Goal: Check status: Check status

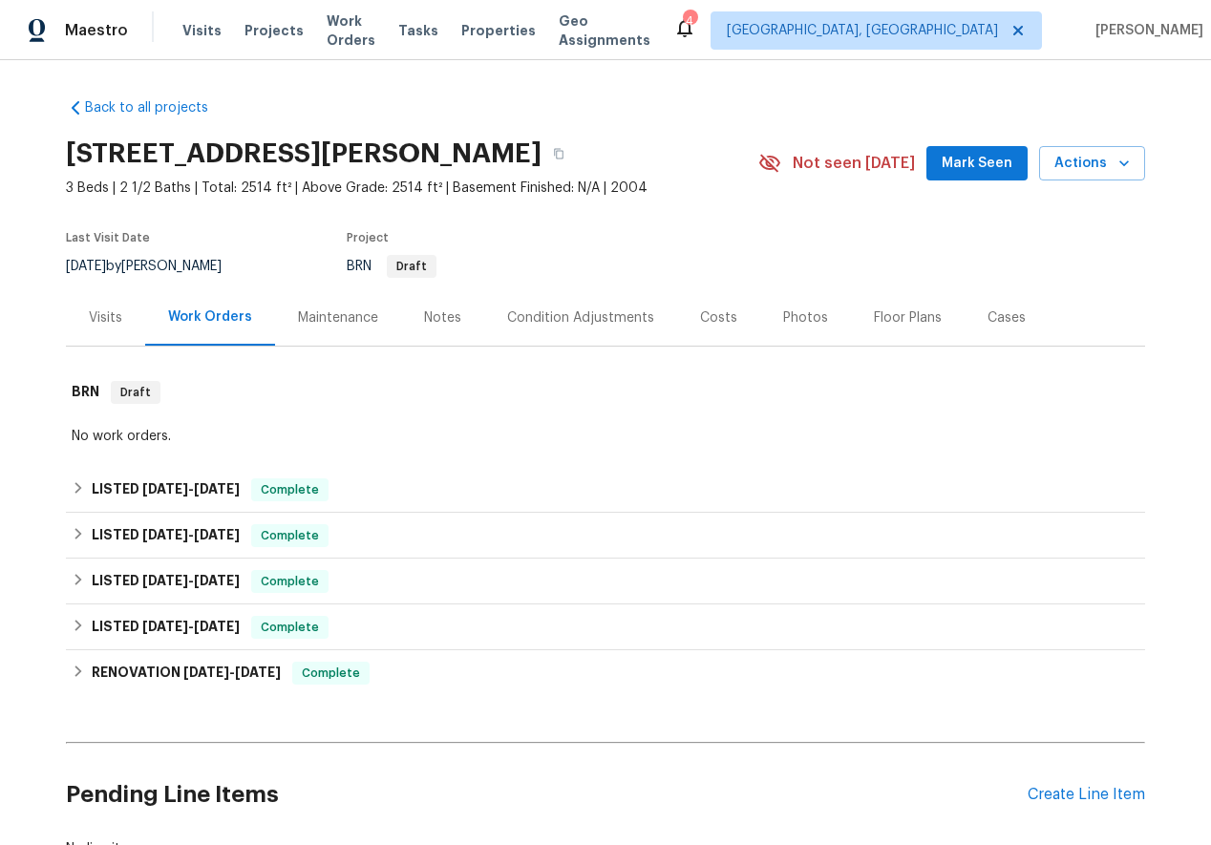
scroll to position [143, 0]
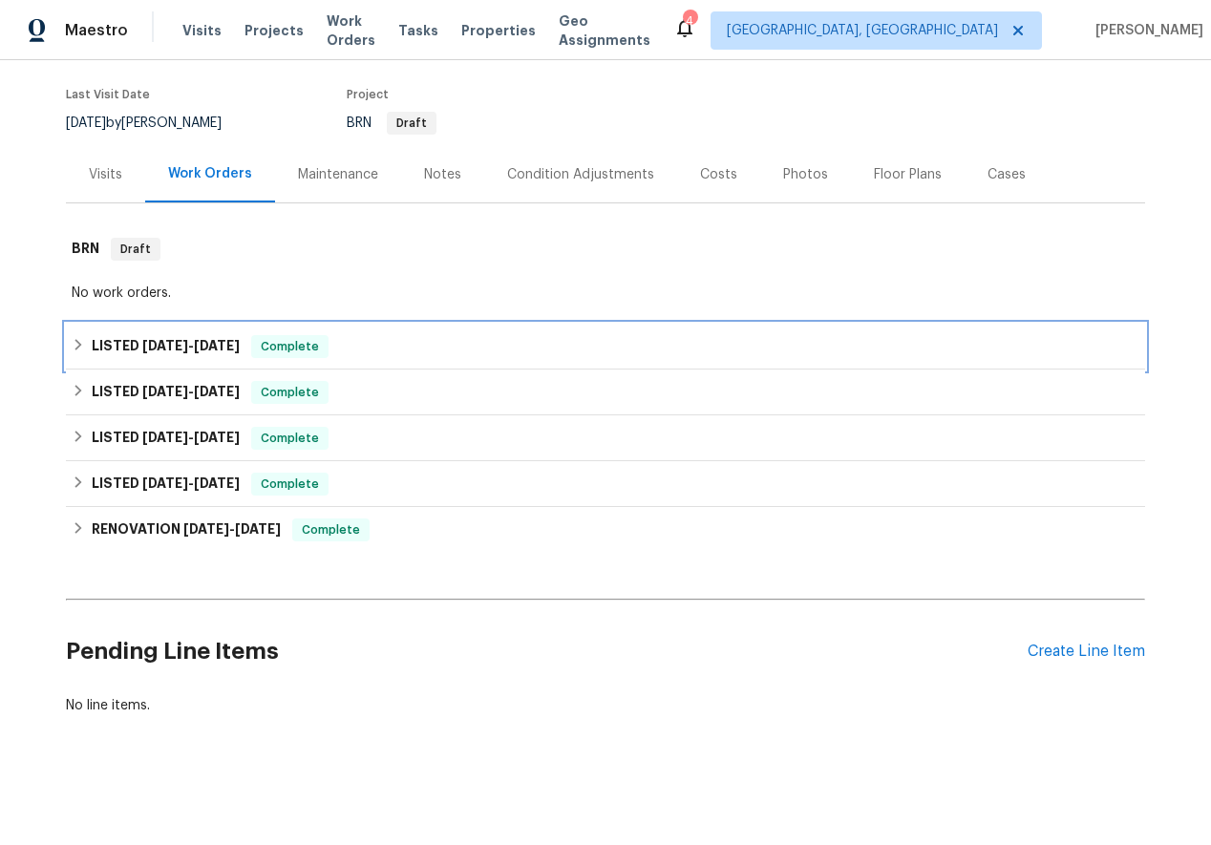
click at [75, 345] on icon at bounding box center [78, 344] width 13 height 13
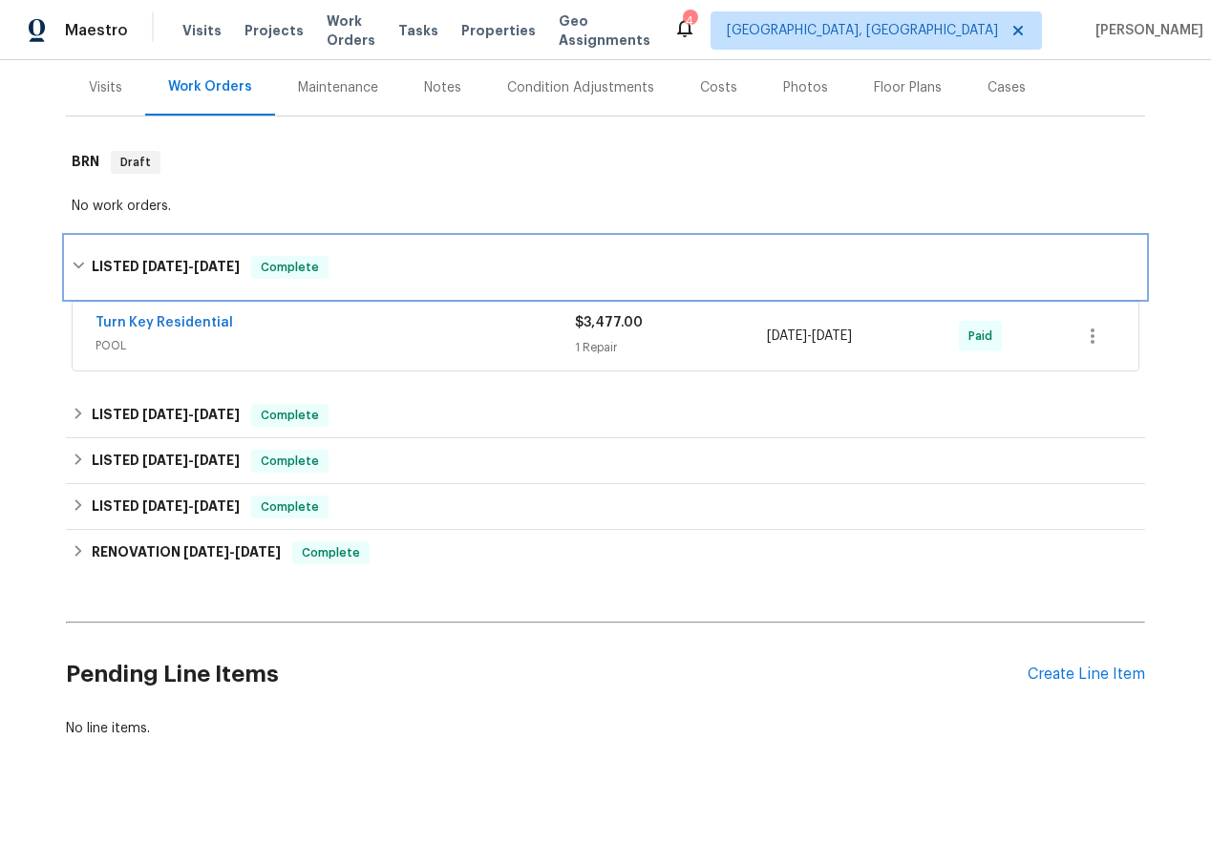
scroll to position [253, 0]
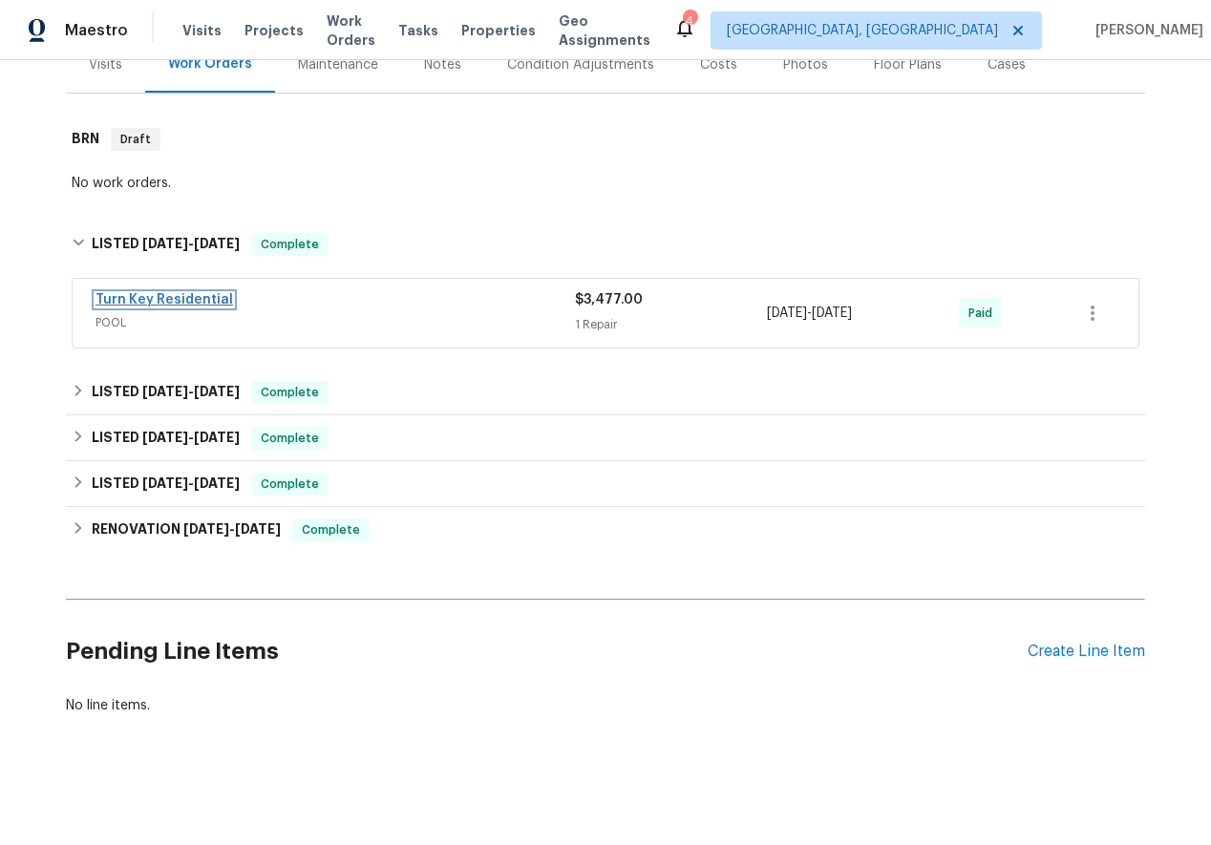
click at [144, 300] on link "Turn Key Residential" at bounding box center [165, 299] width 138 height 13
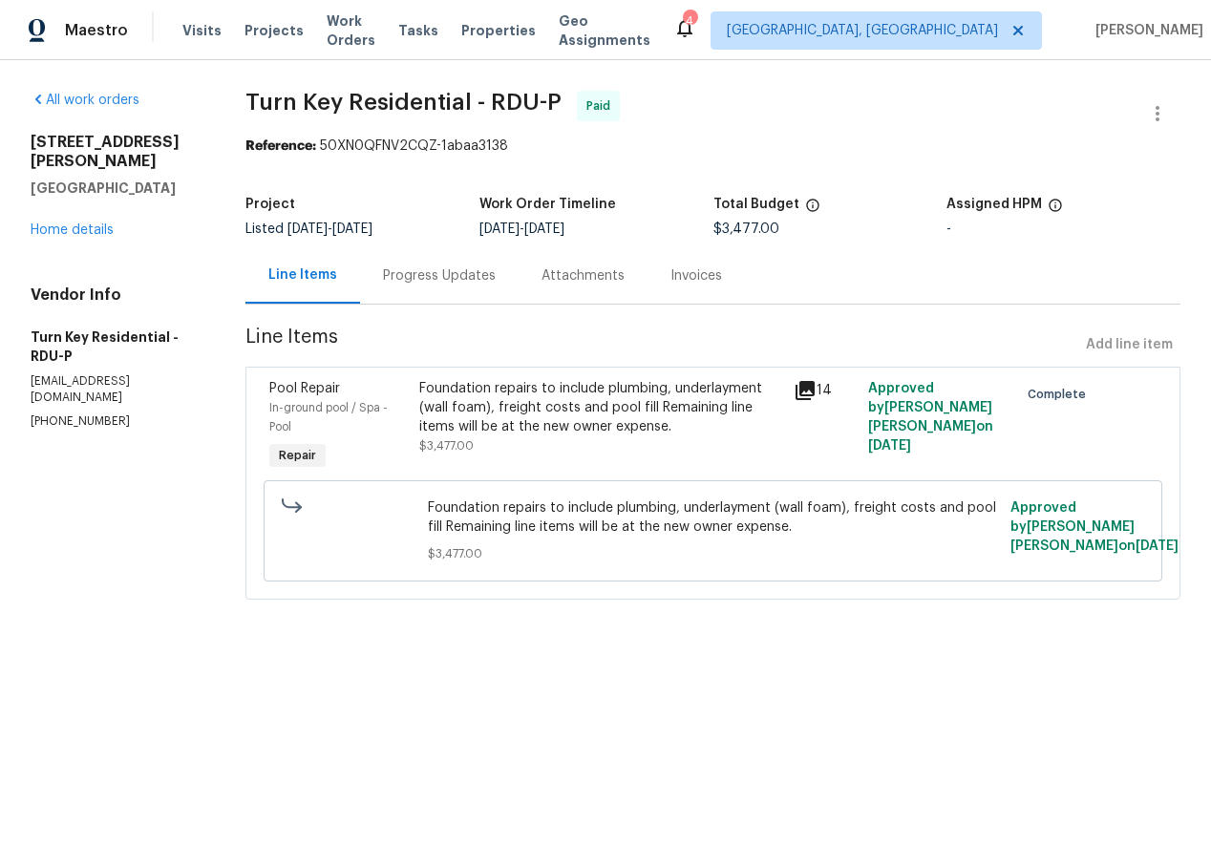
click at [462, 267] on div "Progress Updates" at bounding box center [439, 276] width 113 height 19
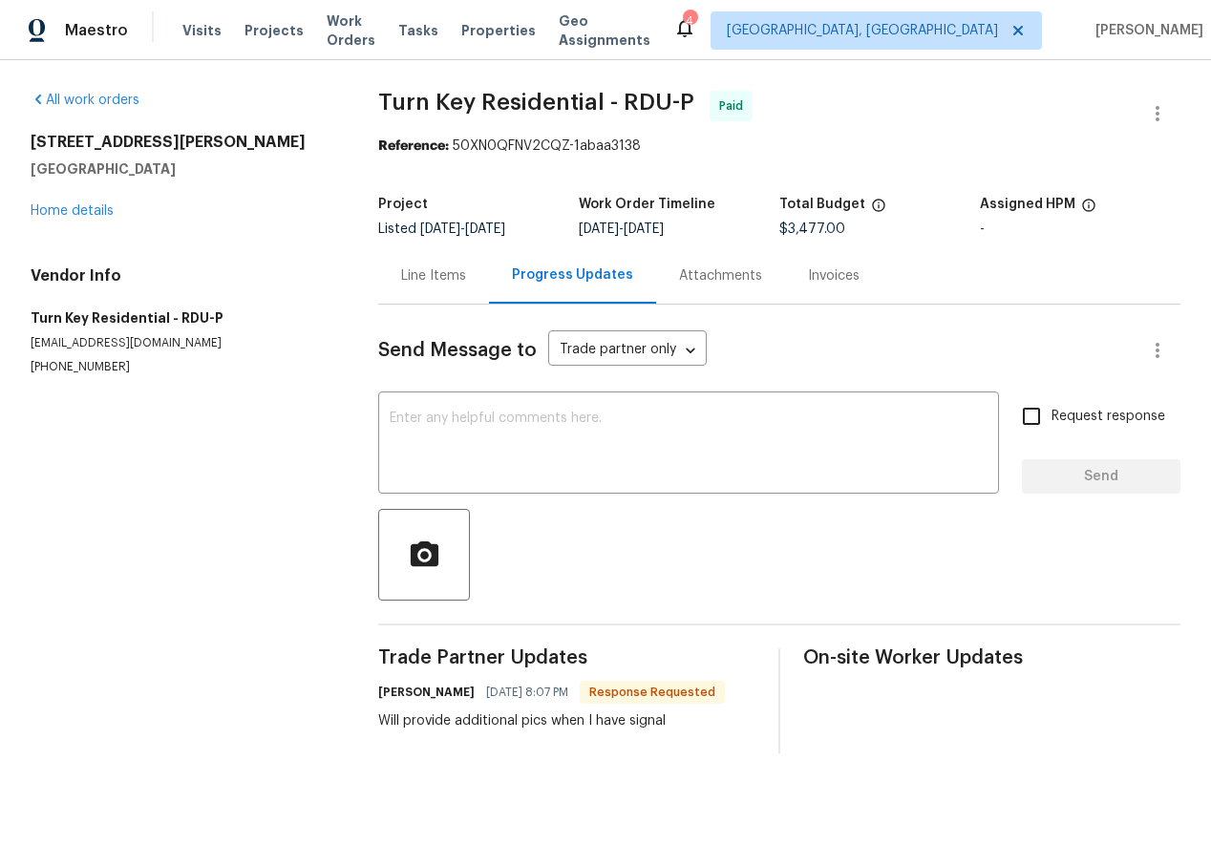
click at [810, 271] on div "Invoices" at bounding box center [834, 276] width 52 height 19
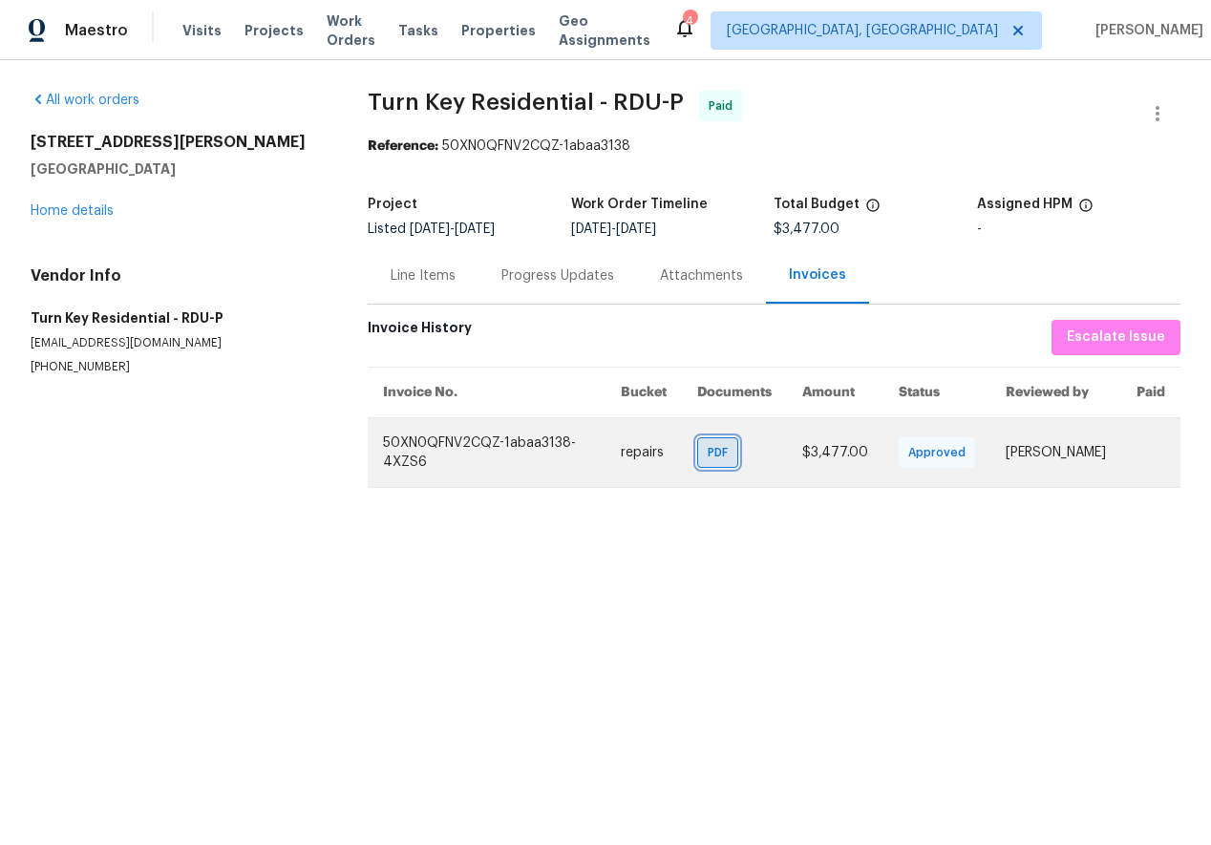
click at [724, 458] on span "PDF" at bounding box center [722, 452] width 28 height 19
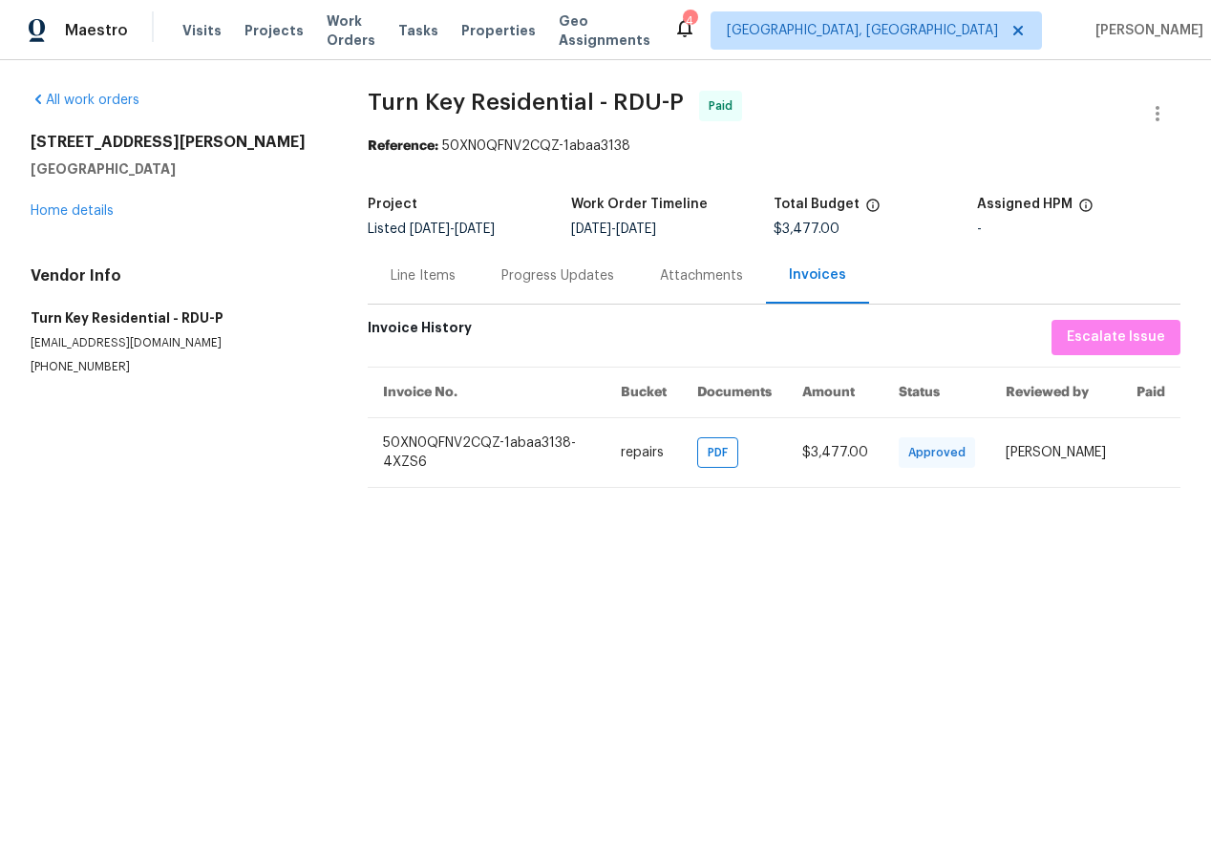
click at [394, 287] on div "Line Items" at bounding box center [423, 275] width 111 height 56
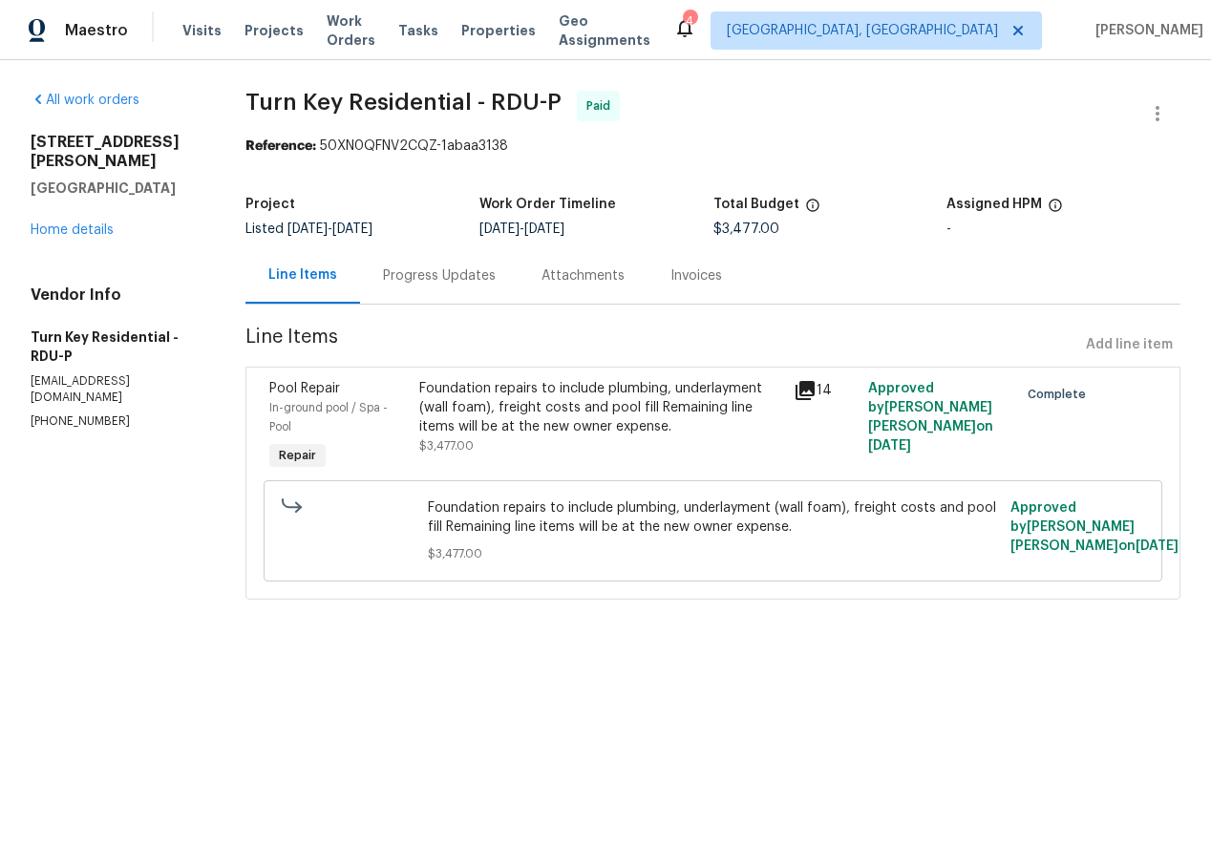
click at [815, 389] on icon at bounding box center [805, 390] width 19 height 19
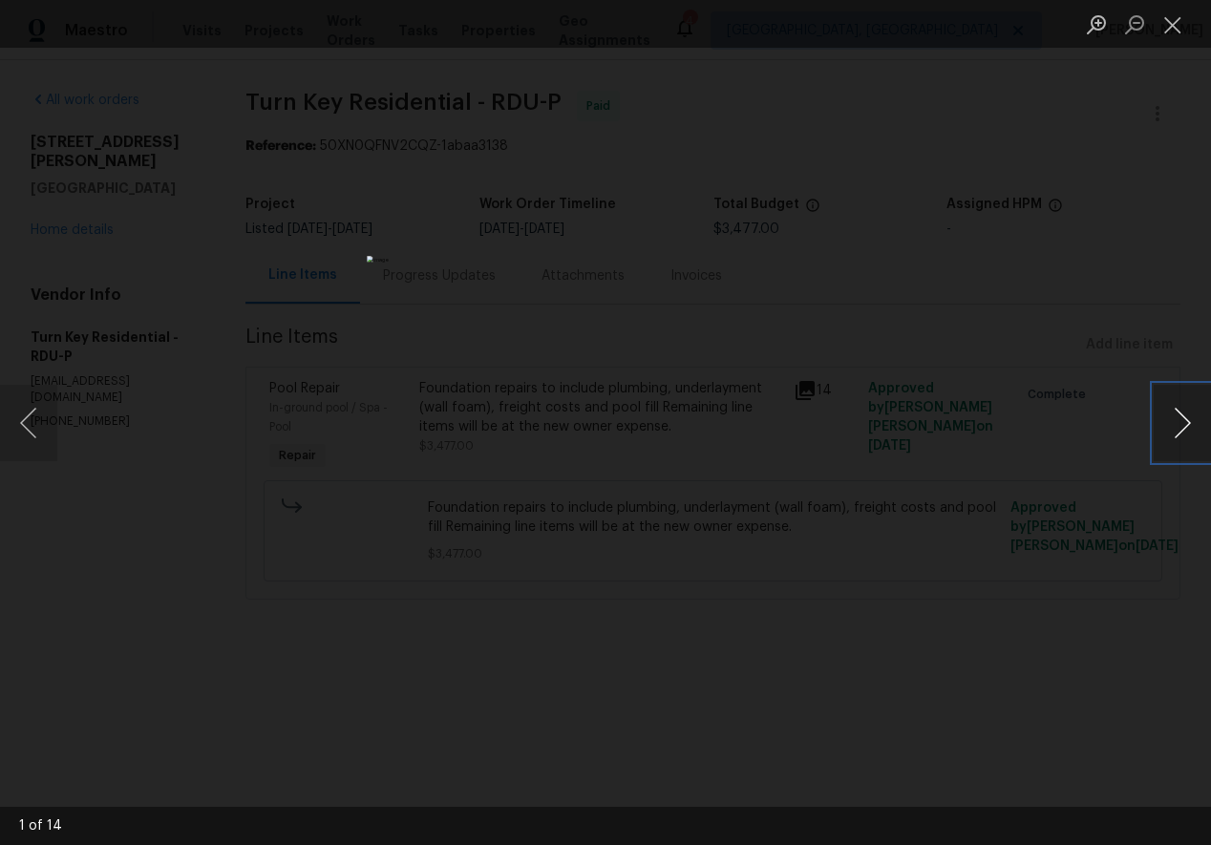
click at [1202, 419] on button "Next image" at bounding box center [1182, 423] width 57 height 76
click at [1188, 422] on button "Next image" at bounding box center [1182, 423] width 57 height 76
click at [1181, 422] on button "Next image" at bounding box center [1182, 423] width 57 height 76
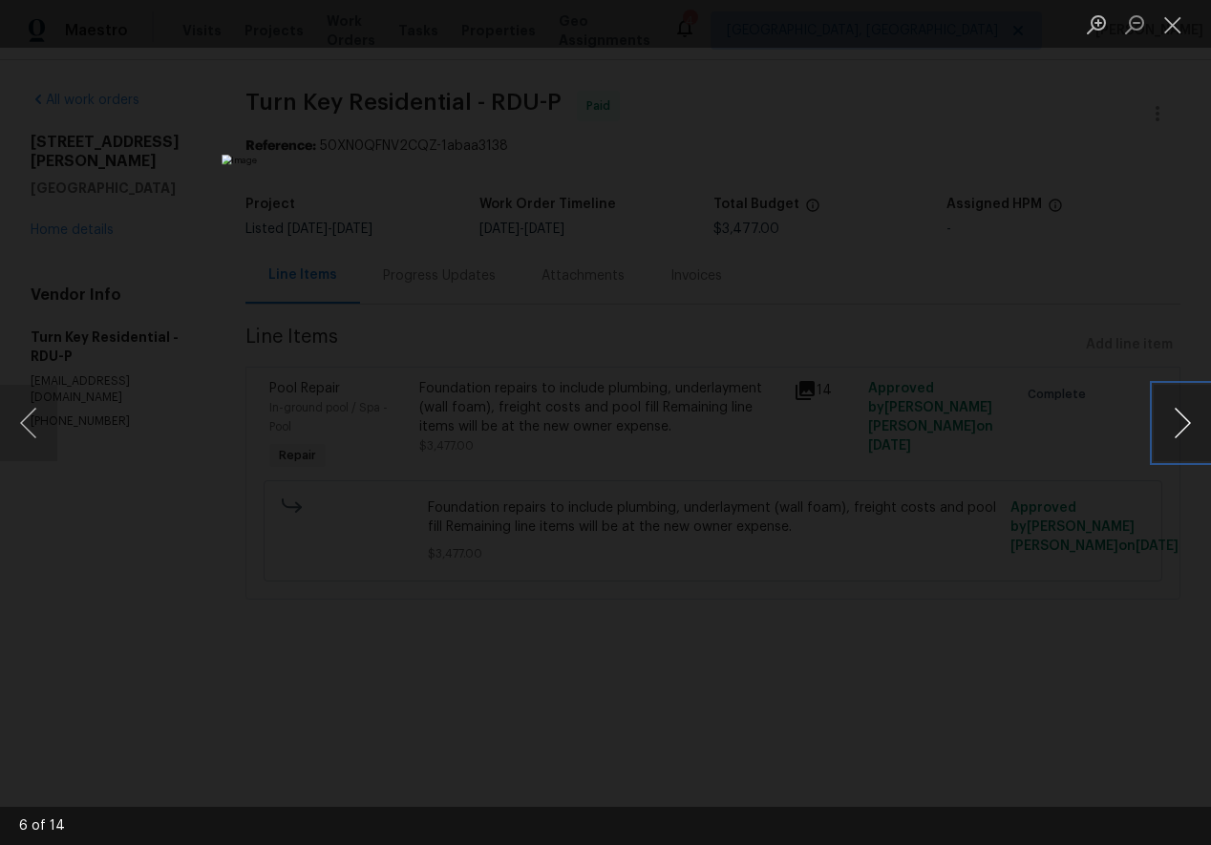
click at [1181, 422] on button "Next image" at bounding box center [1182, 423] width 57 height 76
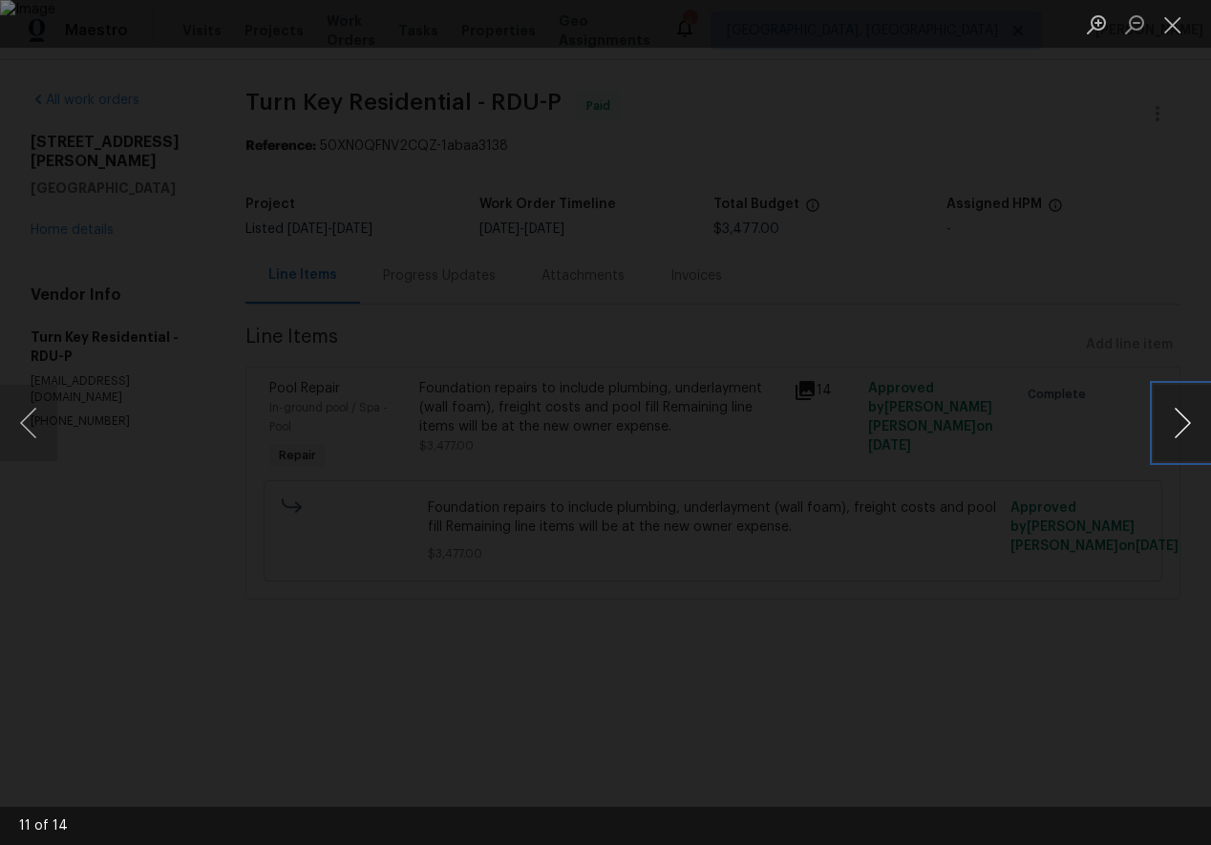
click at [1181, 422] on button "Next image" at bounding box center [1182, 423] width 57 height 76
click at [1176, 26] on button "Close lightbox" at bounding box center [1173, 24] width 38 height 33
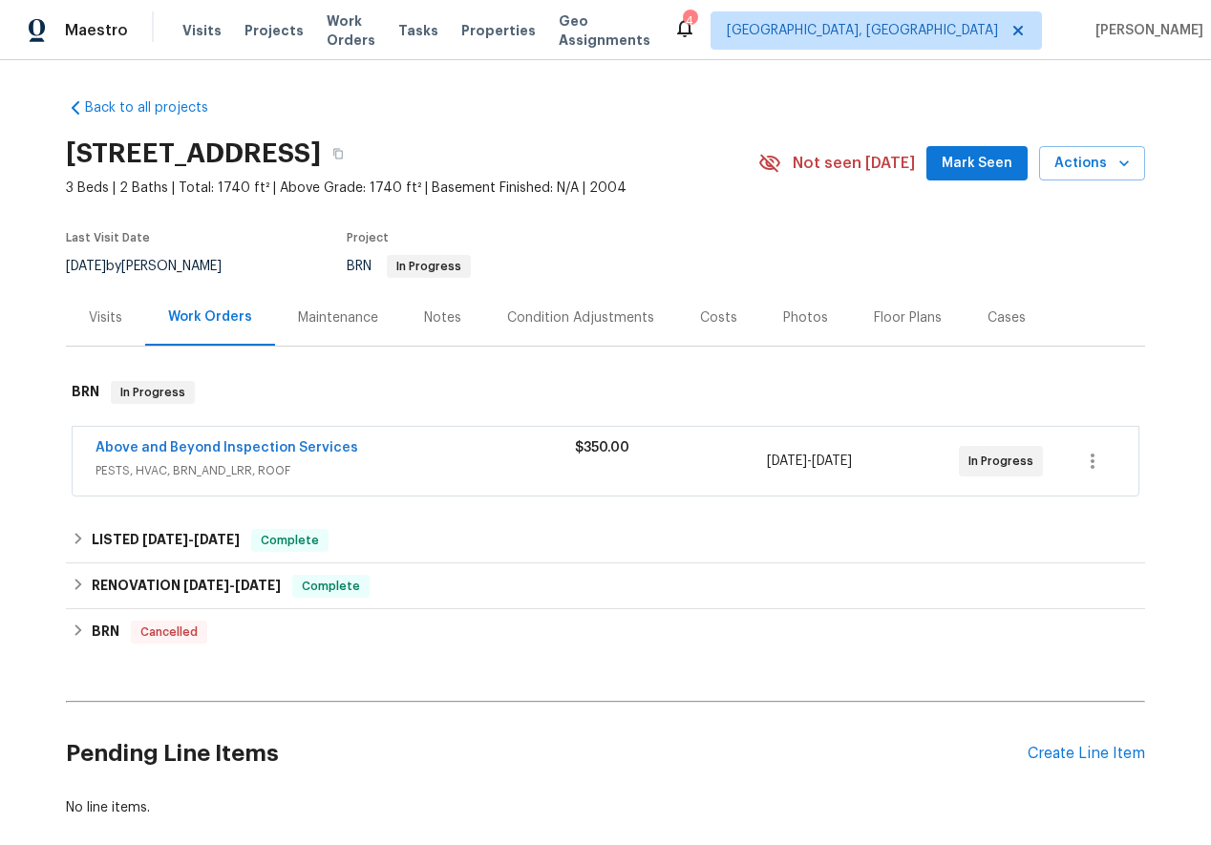
scroll to position [102, 0]
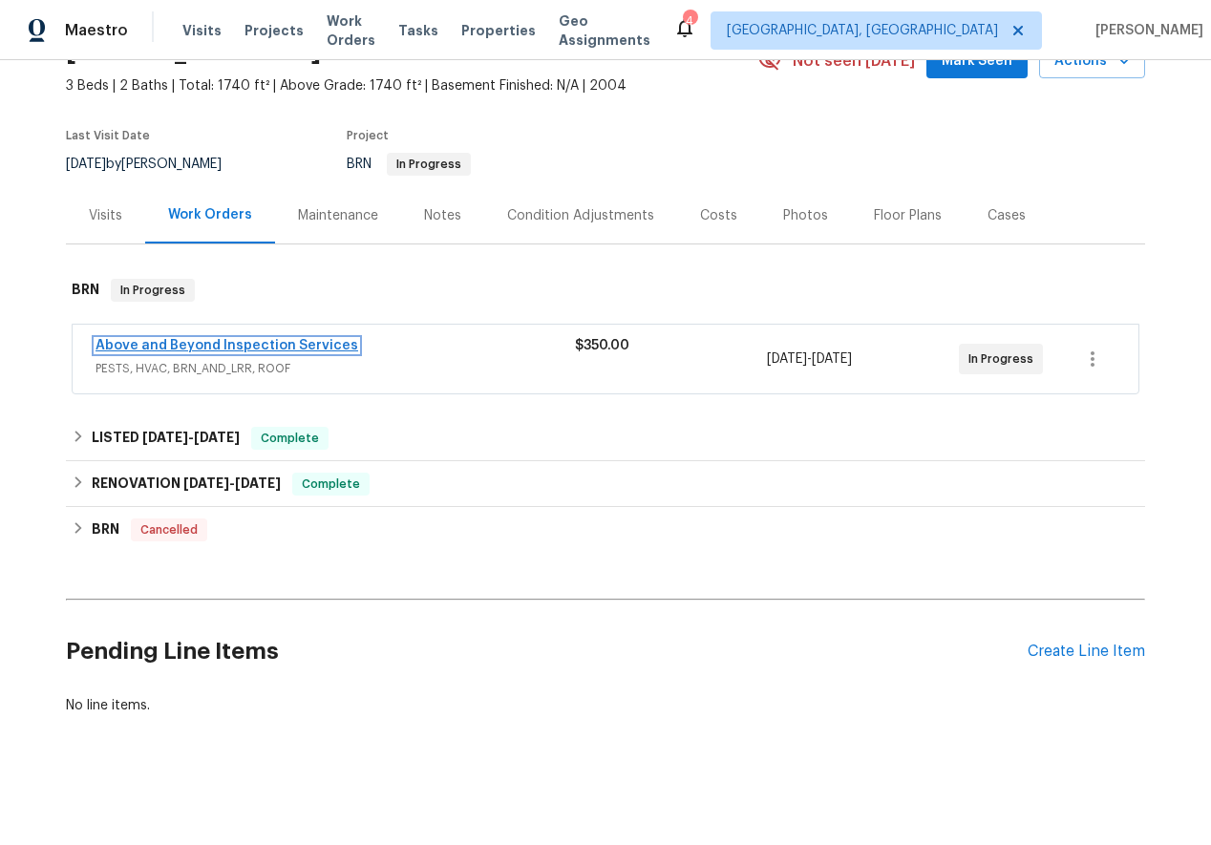
click at [207, 339] on link "Above and Beyond Inspection Services" at bounding box center [227, 345] width 263 height 13
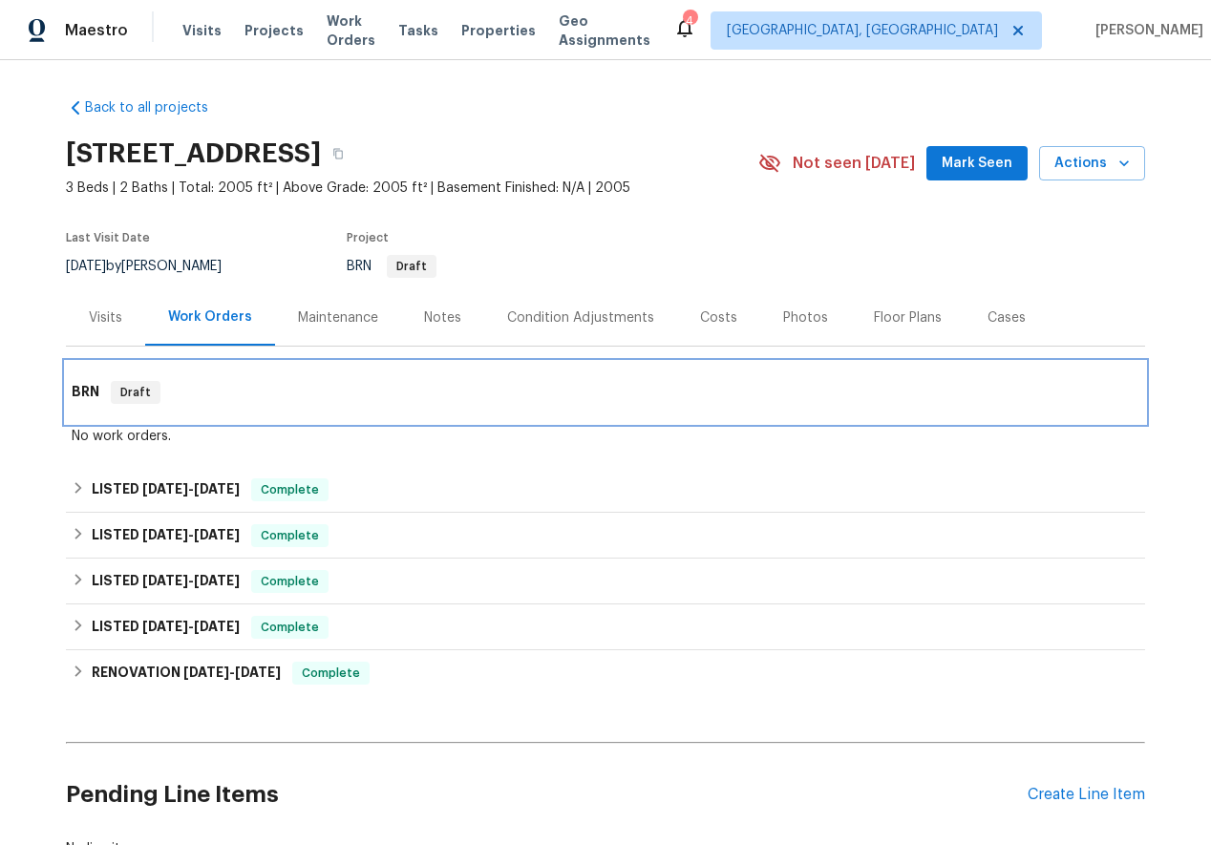
click at [75, 386] on h6 "BRN" at bounding box center [86, 392] width 28 height 23
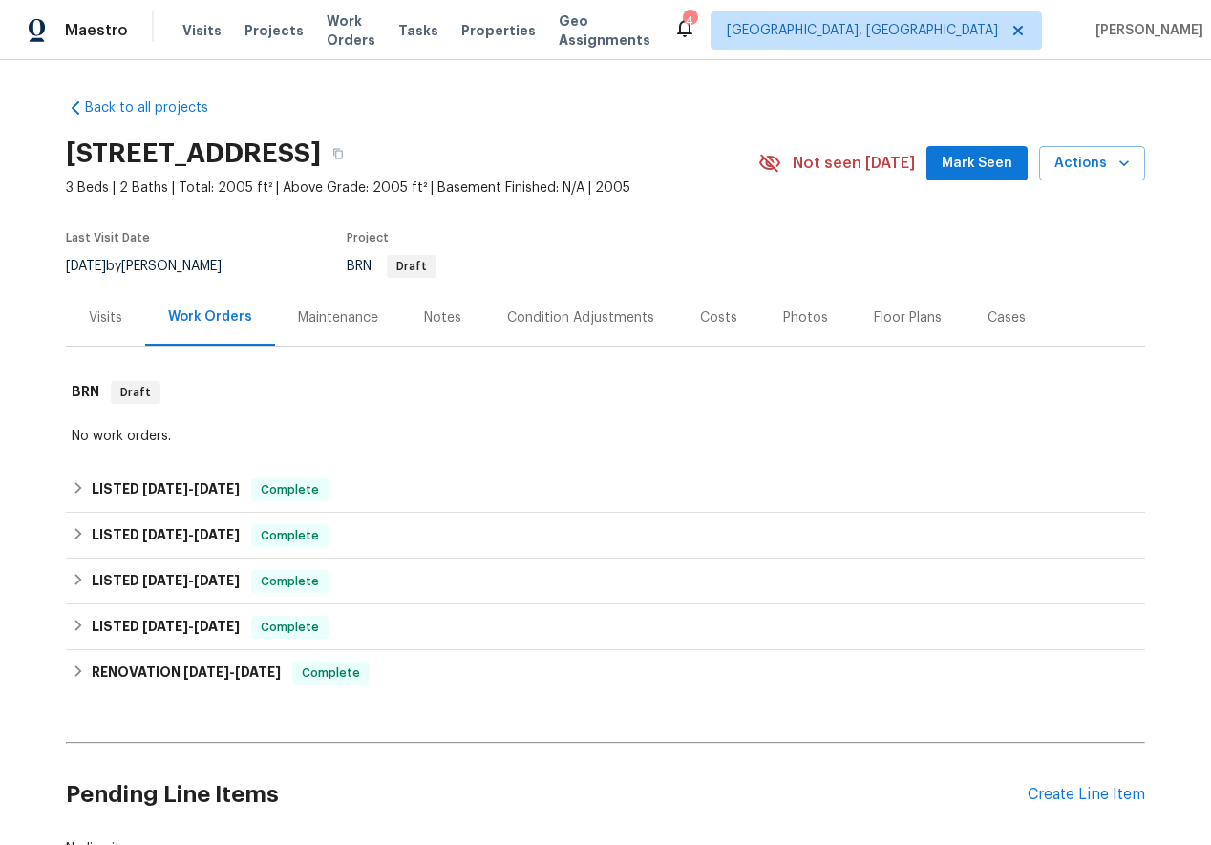
click at [224, 458] on div "Back to all projects 3483 Pipestone Cir, Gainesville, GA 30506 3 Beds | 2 Baths…" at bounding box center [605, 478] width 1079 height 791
